Goal: Navigation & Orientation: Find specific page/section

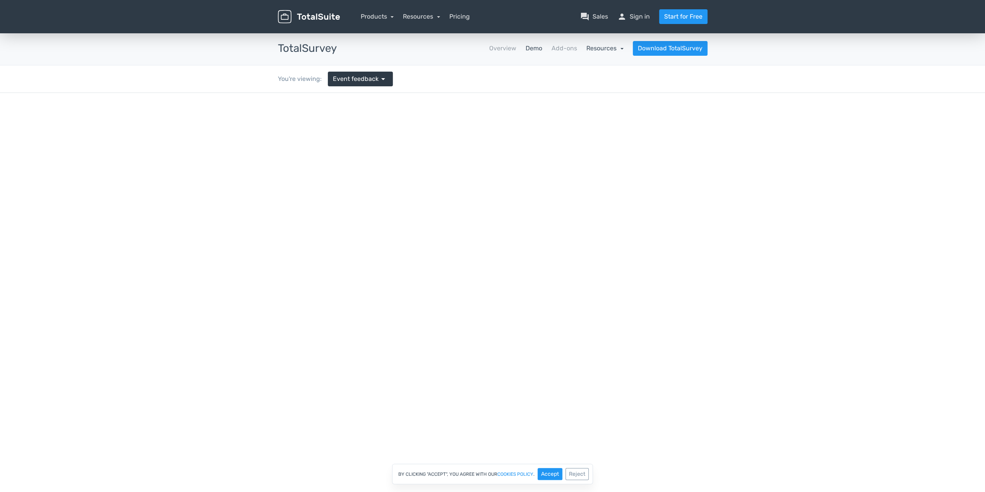
click at [617, 47] on link "Resources" at bounding box center [604, 47] width 37 height 7
click at [570, 48] on link "Add-ons" at bounding box center [564, 48] width 26 height 9
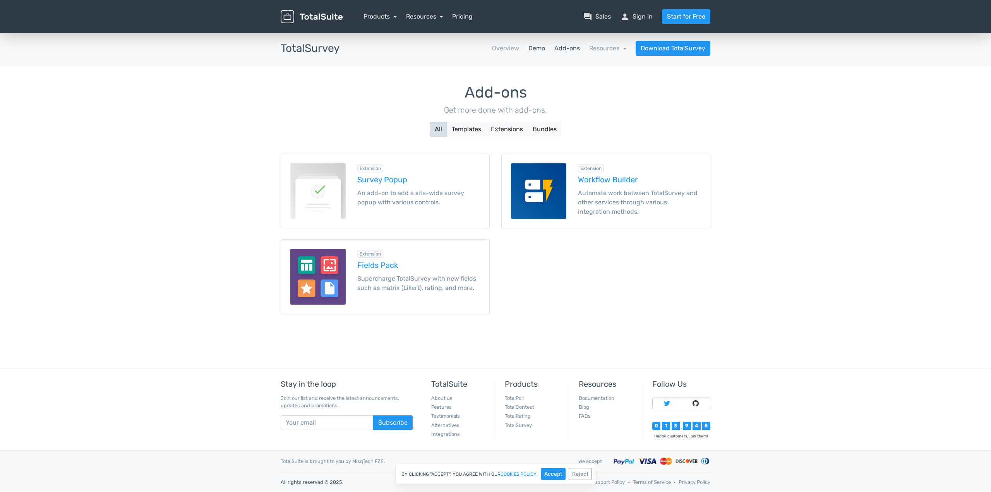
click at [540, 48] on link "Demo" at bounding box center [536, 48] width 17 height 9
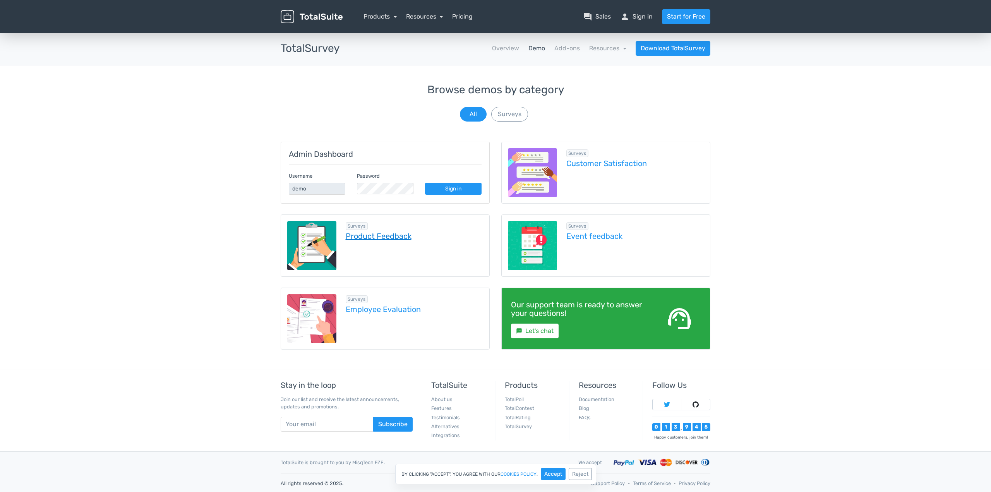
click at [393, 237] on link "Product Feedback" at bounding box center [415, 236] width 138 height 9
